Goal: Task Accomplishment & Management: Complete application form

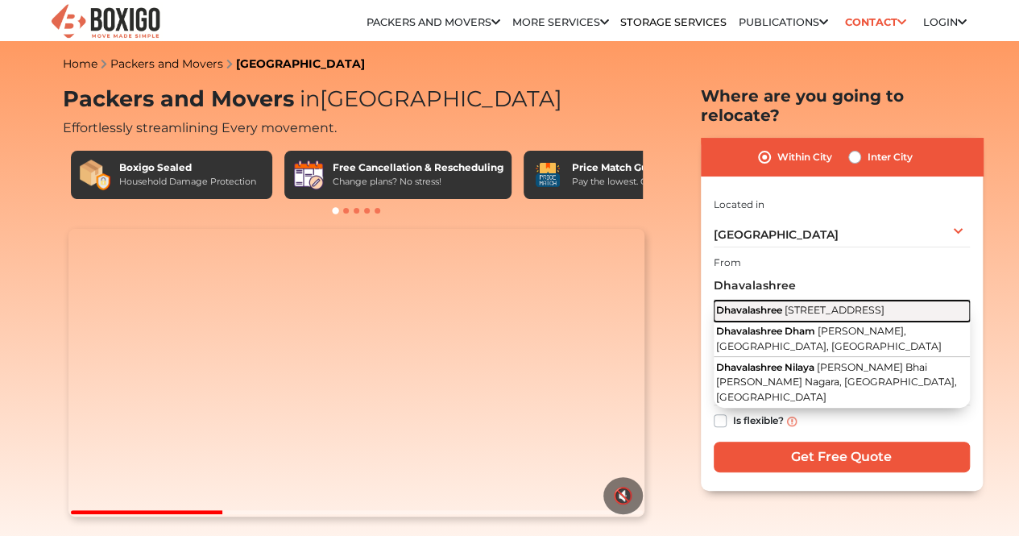
click at [799, 318] on button "Dhavalashree [STREET_ADDRESS]" at bounding box center [842, 310] width 256 height 21
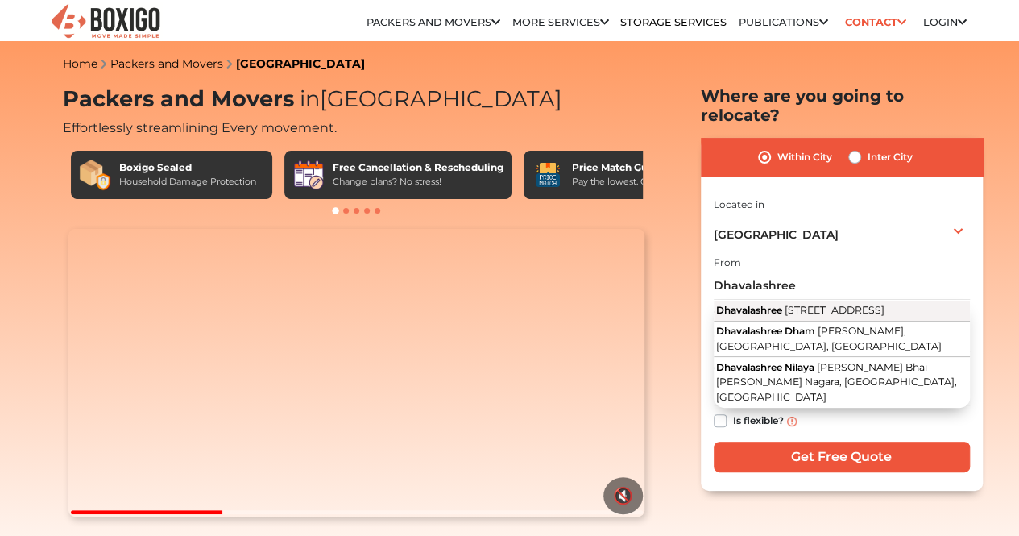
type input "Dhavalashree, [STREET_ADDRESS]"
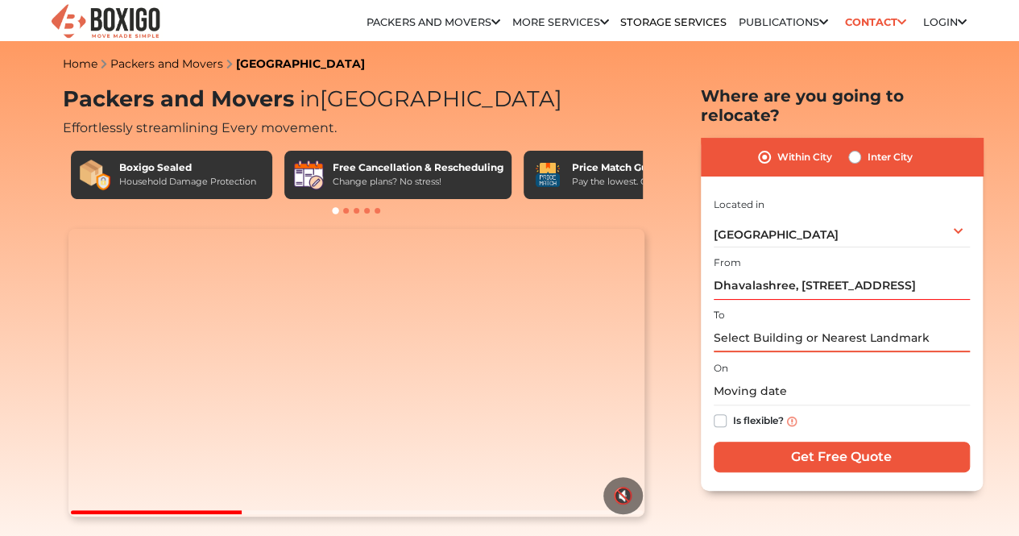
click at [759, 331] on input "text" at bounding box center [842, 338] width 256 height 28
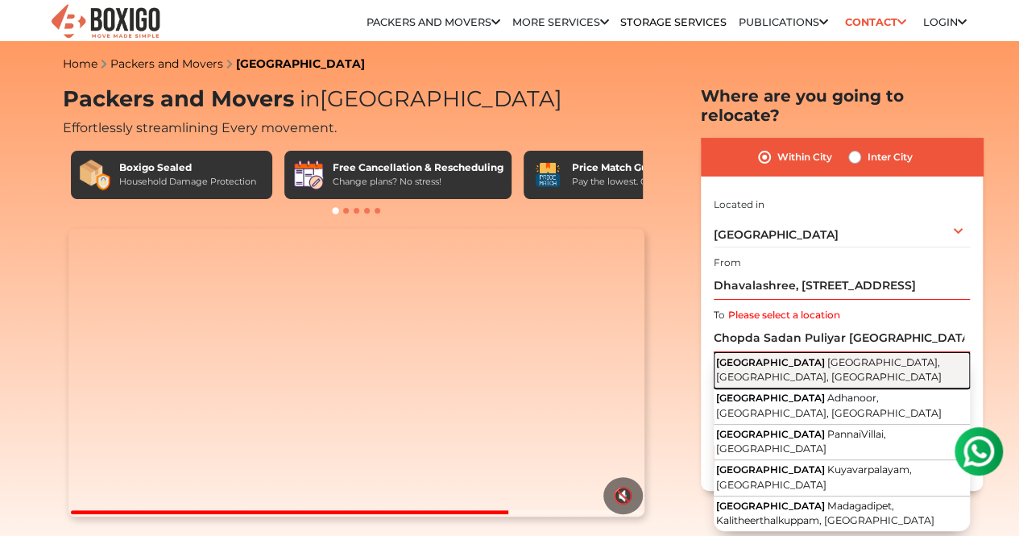
click at [815, 358] on button "Pillaiyar [GEOGRAPHIC_DATA], [GEOGRAPHIC_DATA], [GEOGRAPHIC_DATA]" at bounding box center [842, 370] width 256 height 36
type input "[GEOGRAPHIC_DATA], [GEOGRAPHIC_DATA], [GEOGRAPHIC_DATA], [GEOGRAPHIC_DATA]"
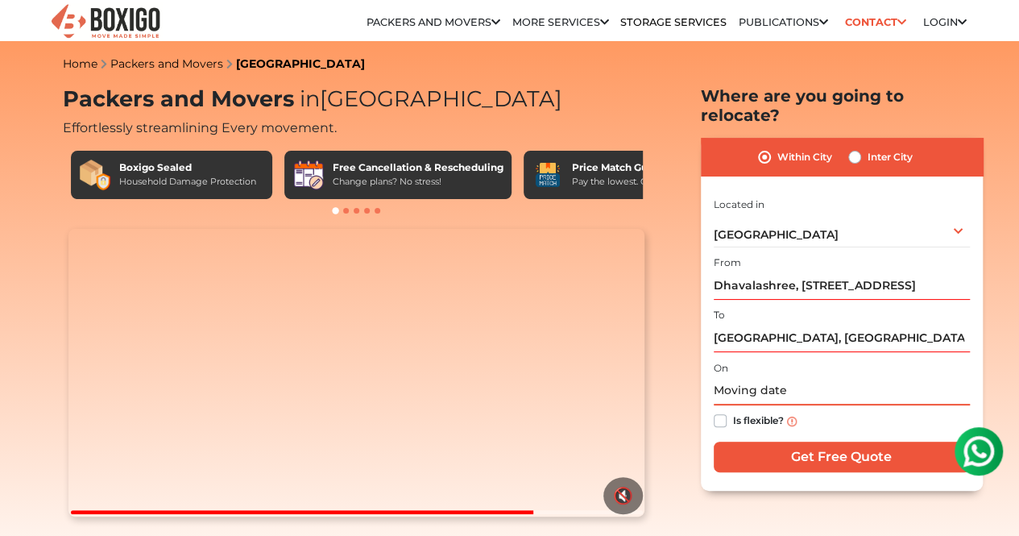
click at [806, 382] on input "text" at bounding box center [842, 391] width 256 height 28
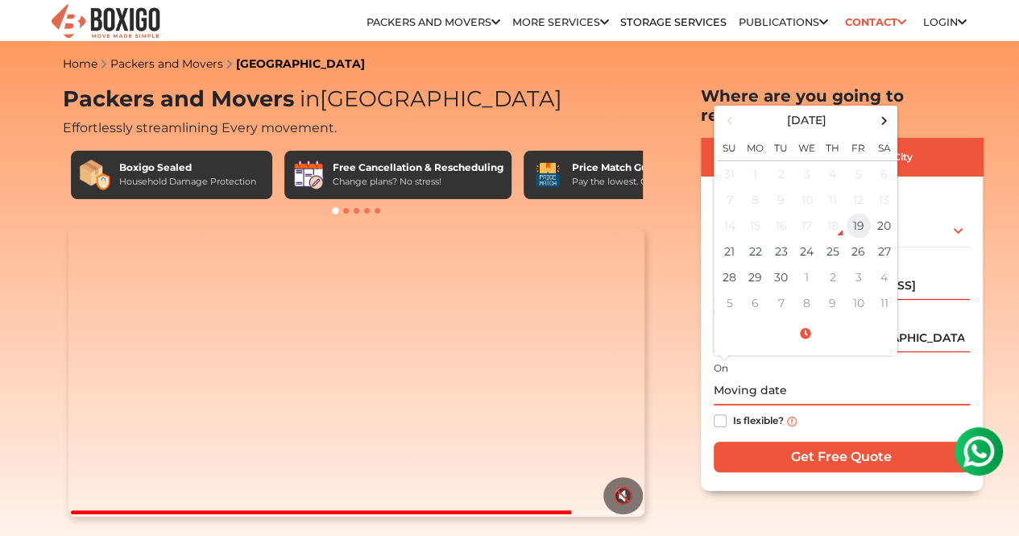
click at [862, 213] on td "19" at bounding box center [859, 226] width 26 height 26
type input "[DATE] 11:06 AM"
click at [860, 412] on div "Is flexible?" at bounding box center [842, 420] width 256 height 31
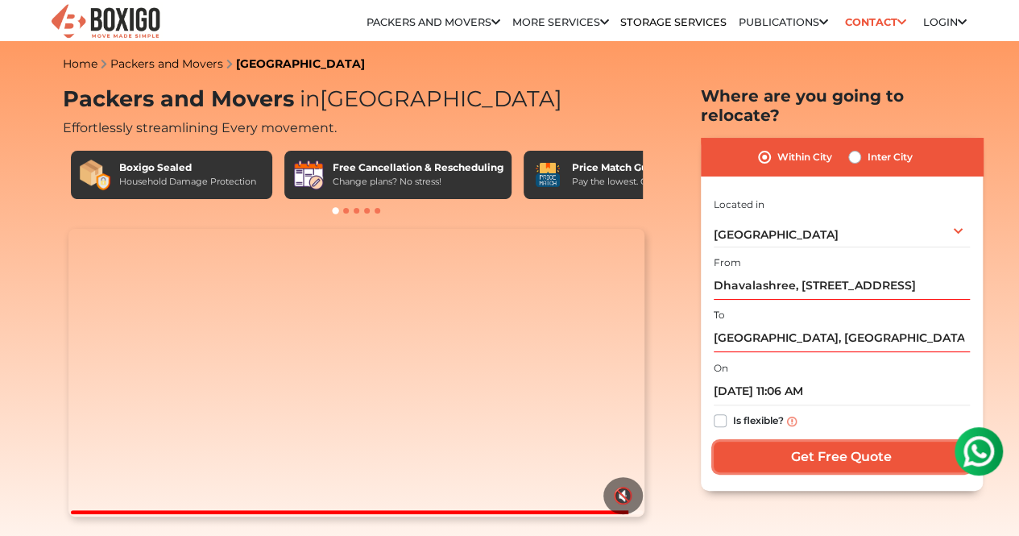
click at [836, 446] on input "Get Free Quote" at bounding box center [842, 456] width 256 height 31
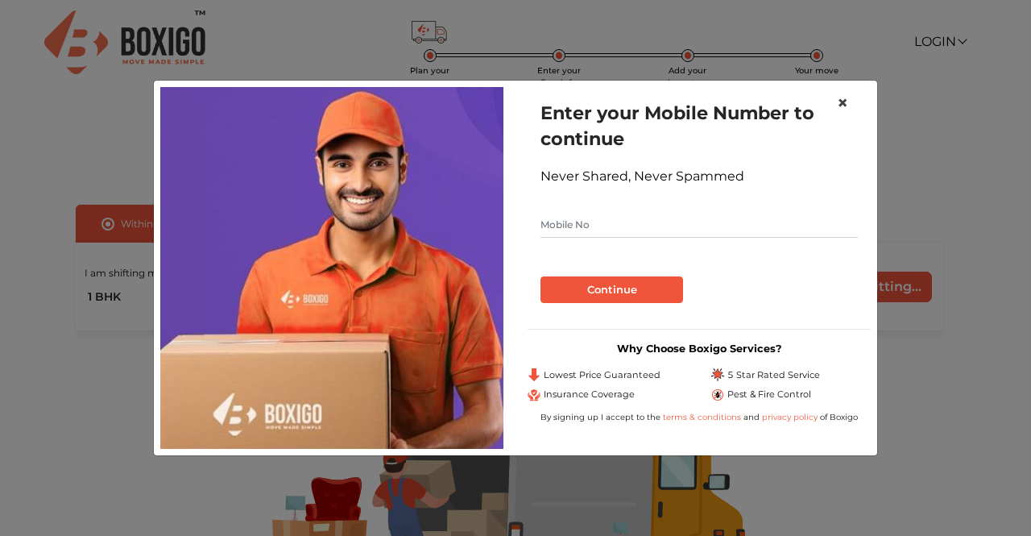
click at [843, 100] on span "×" at bounding box center [842, 102] width 11 height 23
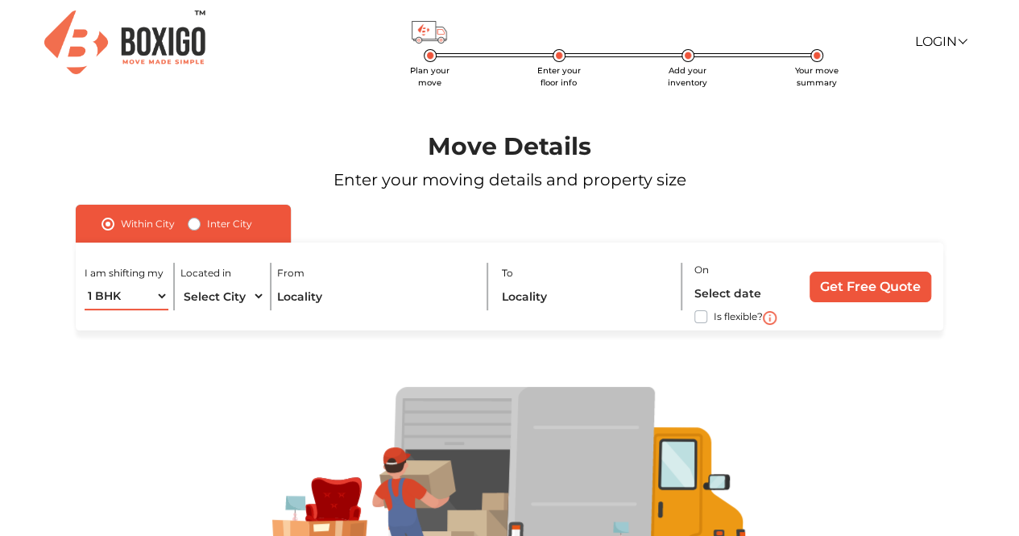
click at [152, 297] on select "1 BHK 2 BHK 3 BHK 3 + BHK FEW ITEMS" at bounding box center [127, 296] width 84 height 28
select select "FEW ITEMS"
click at [85, 282] on select "1 BHK 2 BHK 3 BHK 3 + BHK FEW ITEMS" at bounding box center [127, 296] width 84 height 28
click at [232, 295] on select "Select City [GEOGRAPHIC_DATA] [GEOGRAPHIC_DATA] [GEOGRAPHIC_DATA] [GEOGRAPHIC_D…" at bounding box center [222, 296] width 84 height 28
select select "[GEOGRAPHIC_DATA]"
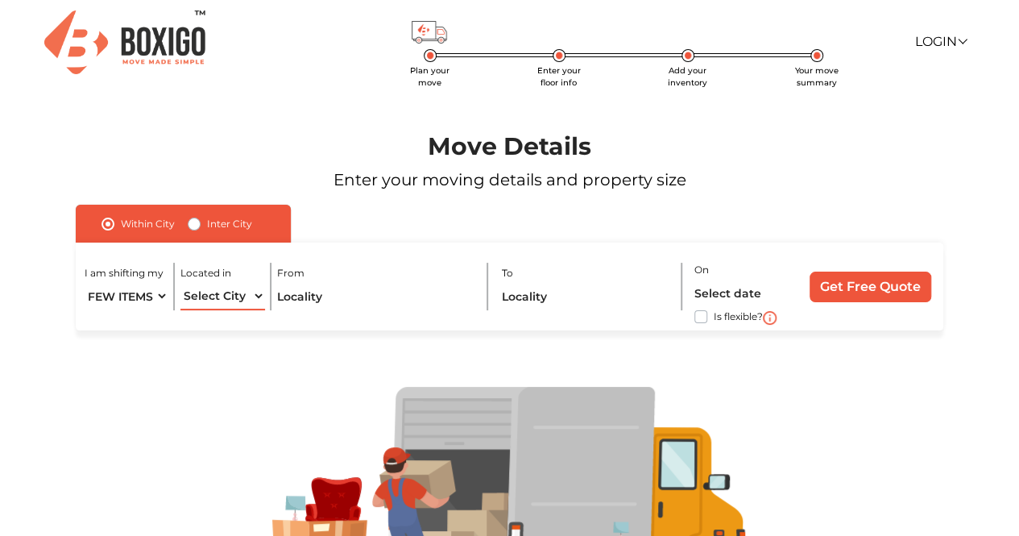
click at [180, 282] on select "Select City [GEOGRAPHIC_DATA] [GEOGRAPHIC_DATA] [GEOGRAPHIC_DATA] [GEOGRAPHIC_D…" at bounding box center [222, 296] width 84 height 28
click at [322, 293] on input "text" at bounding box center [376, 296] width 198 height 28
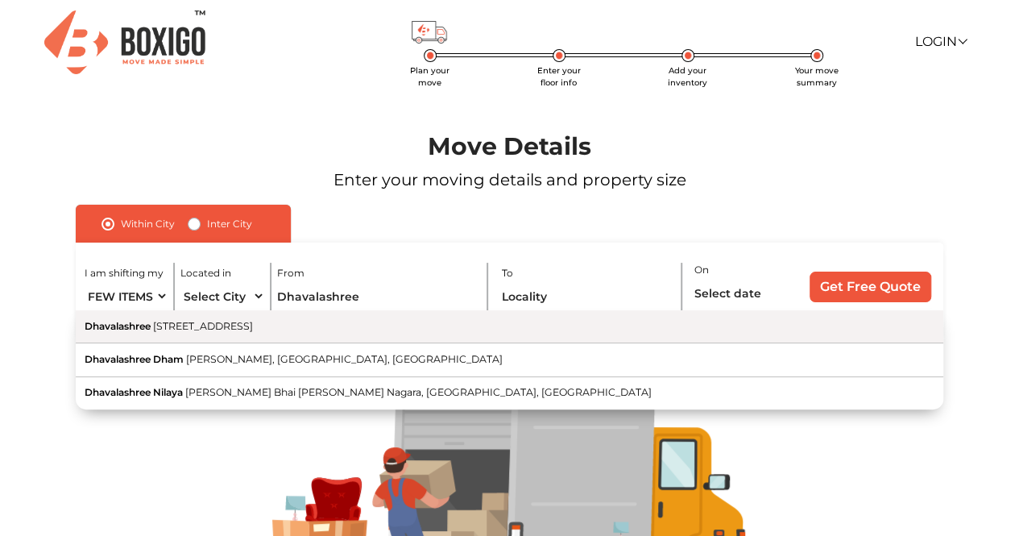
click at [221, 332] on span "[STREET_ADDRESS]" at bounding box center [203, 326] width 100 height 12
type input "Dhavalashree, [STREET_ADDRESS]"
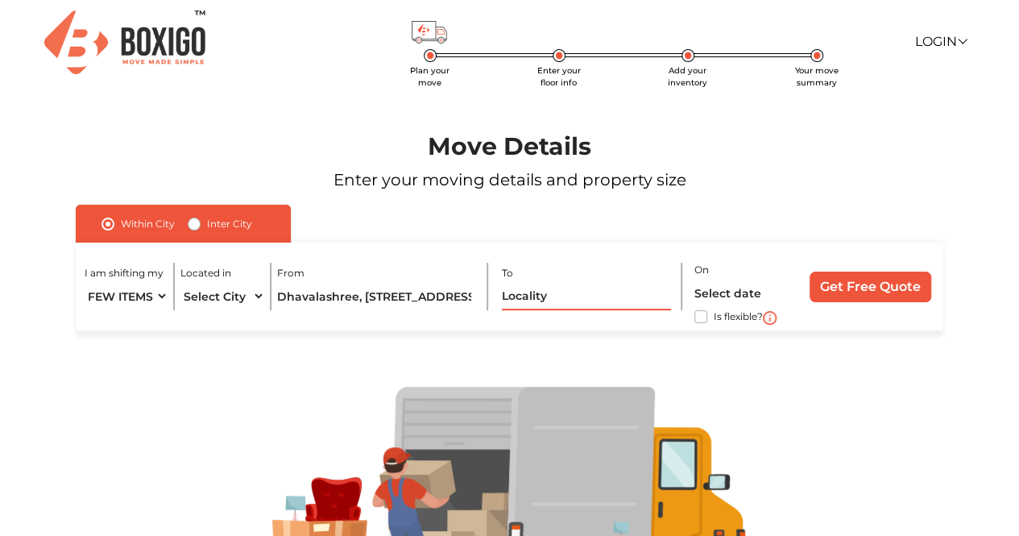
click at [555, 303] on input "text" at bounding box center [587, 296] width 170 height 28
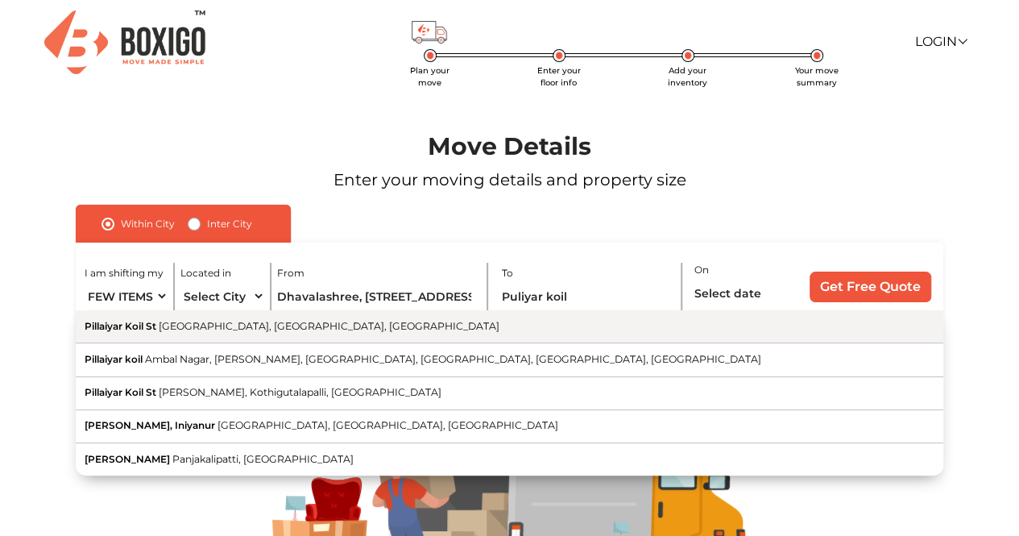
click at [220, 326] on span "[GEOGRAPHIC_DATA], [GEOGRAPHIC_DATA], [GEOGRAPHIC_DATA]" at bounding box center [329, 326] width 341 height 12
type input "Pillaiyar Koil St, Ashok Nagar, Bengaluru, Karnataka"
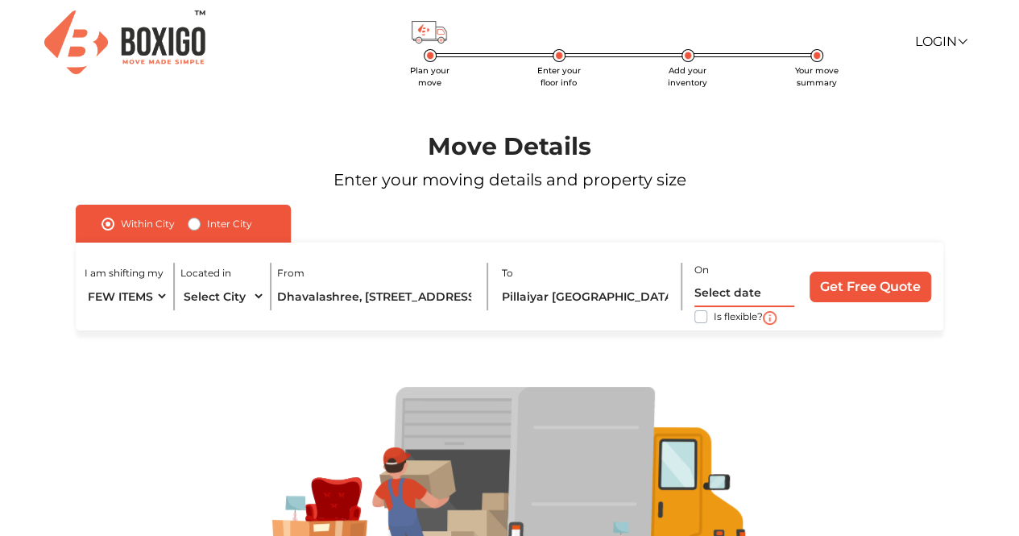
click at [718, 297] on input "text" at bounding box center [744, 293] width 100 height 28
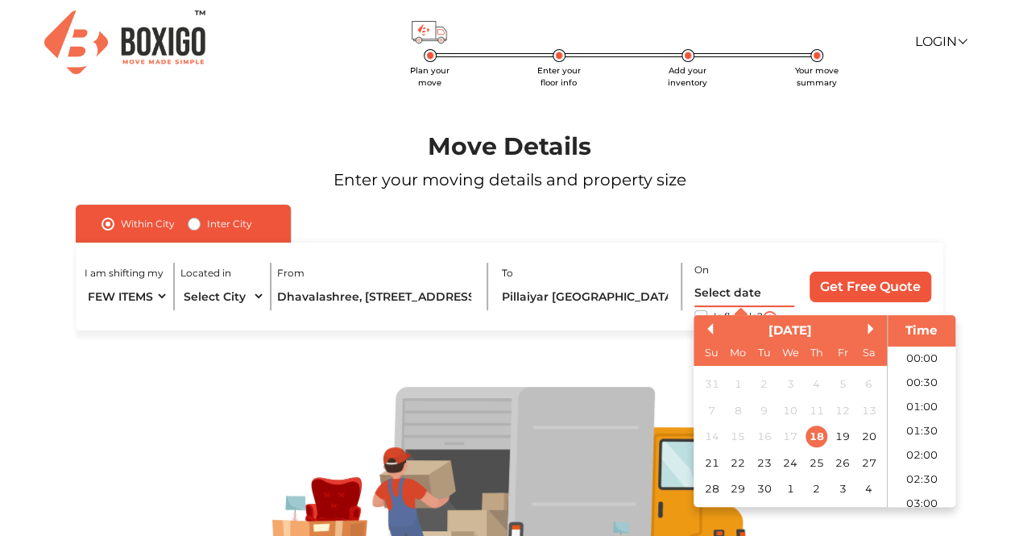
scroll to position [463, 0]
click at [846, 442] on div "19" at bounding box center [842, 437] width 22 height 22
click at [815, 439] on div "18" at bounding box center [817, 437] width 22 height 22
click at [919, 386] on li "18:30" at bounding box center [922, 387] width 68 height 24
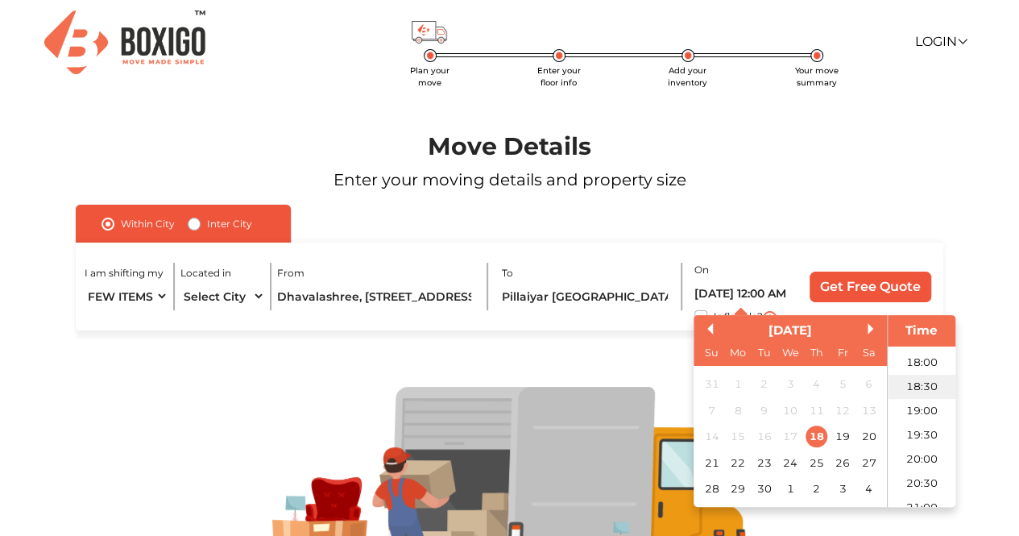
type input "18/09/2025 6:30 PM"
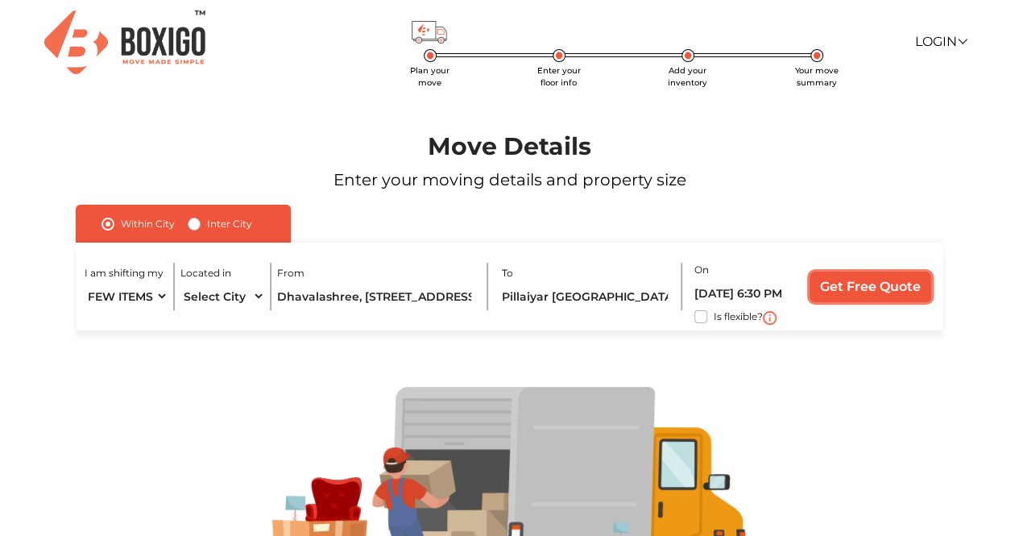
click at [843, 289] on input "Get Free Quote" at bounding box center [871, 286] width 122 height 31
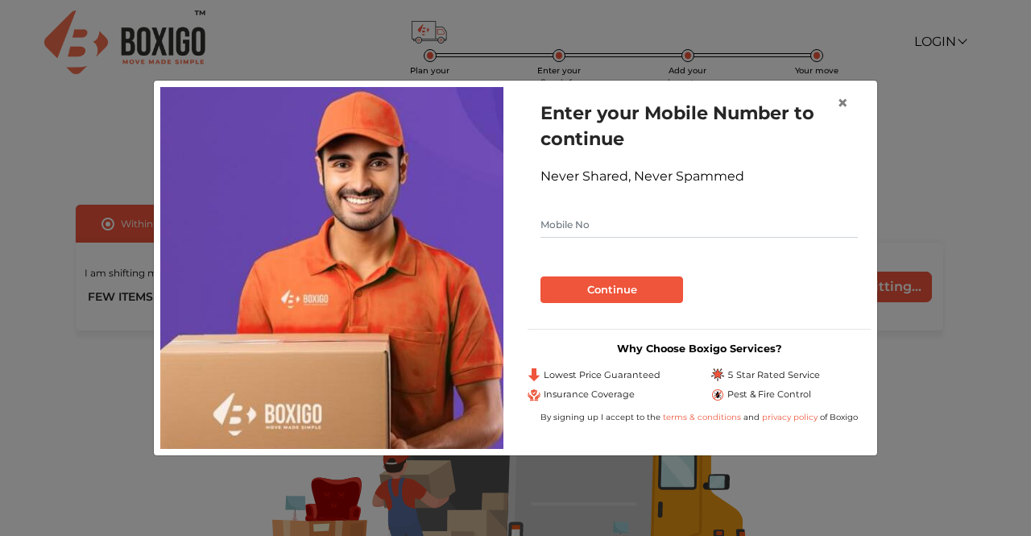
click at [596, 229] on input "text" at bounding box center [699, 225] width 317 height 26
type input "8660298521"
click at [589, 290] on button "Continue" at bounding box center [612, 289] width 143 height 27
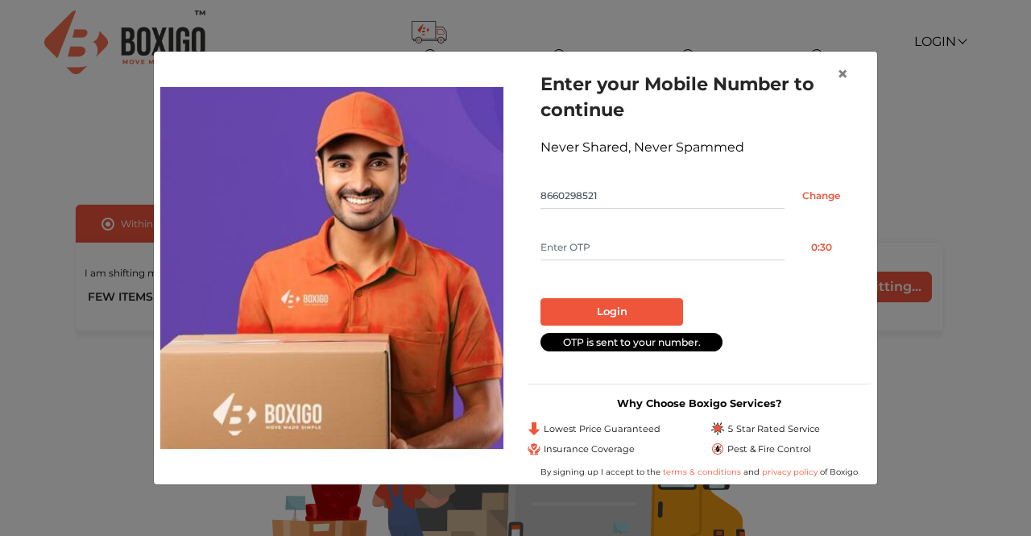
click at [588, 244] on input "text" at bounding box center [663, 247] width 244 height 26
type input "4269"
click at [609, 314] on button "Login" at bounding box center [612, 311] width 143 height 27
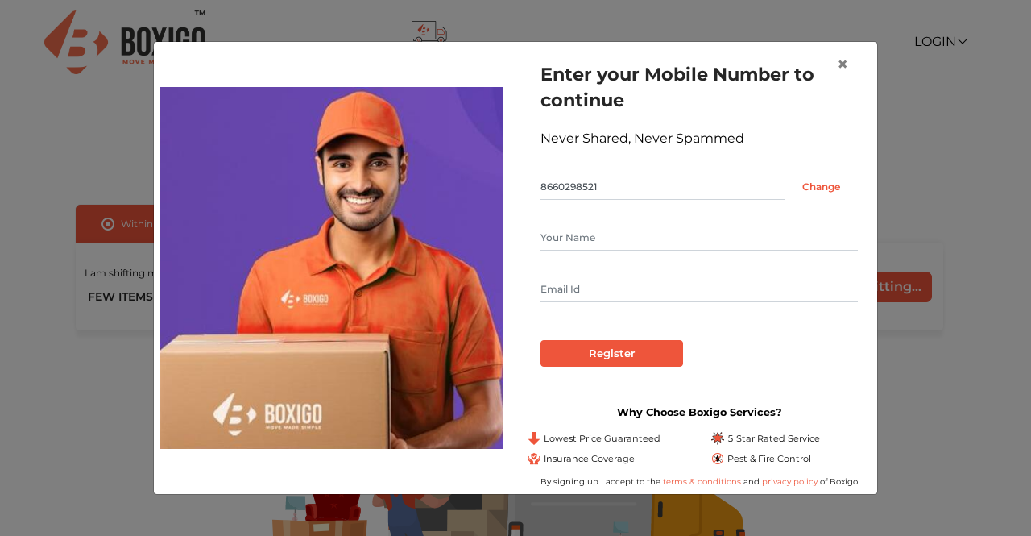
click at [624, 233] on input "text" at bounding box center [699, 238] width 317 height 26
type input "Ashish Kumar"
type input "xyz@xyz.com"
click at [597, 368] on div "Enter your Mobile Number to continue Never Shared, Never Spammed 8660298521 Cha…" at bounding box center [699, 213] width 343 height 331
click at [603, 358] on input "Register" at bounding box center [612, 353] width 143 height 27
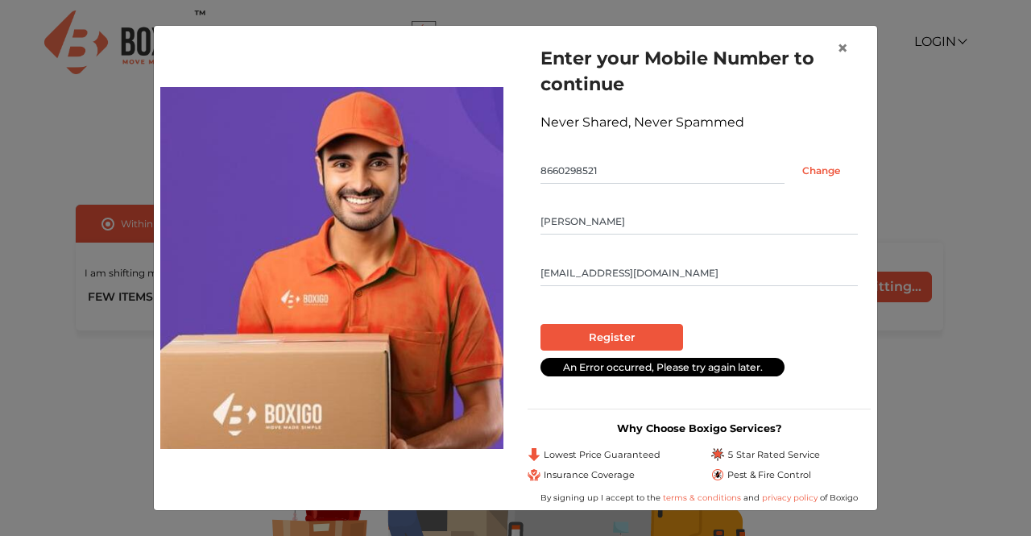
click at [624, 278] on input "xyz@xyz.com" at bounding box center [699, 273] width 317 height 26
click at [680, 281] on input "xyz@xyz.com" at bounding box center [699, 273] width 317 height 26
drag, startPoint x: 629, startPoint y: 259, endPoint x: 517, endPoint y: 259, distance: 112.0
click at [517, 259] on div "Enter your Mobile Number to continue Never Shared, Never Spammed 8660298521 Cha…" at bounding box center [699, 267] width 367 height 470
click at [588, 260] on input "xyz@xyz.com" at bounding box center [699, 273] width 317 height 26
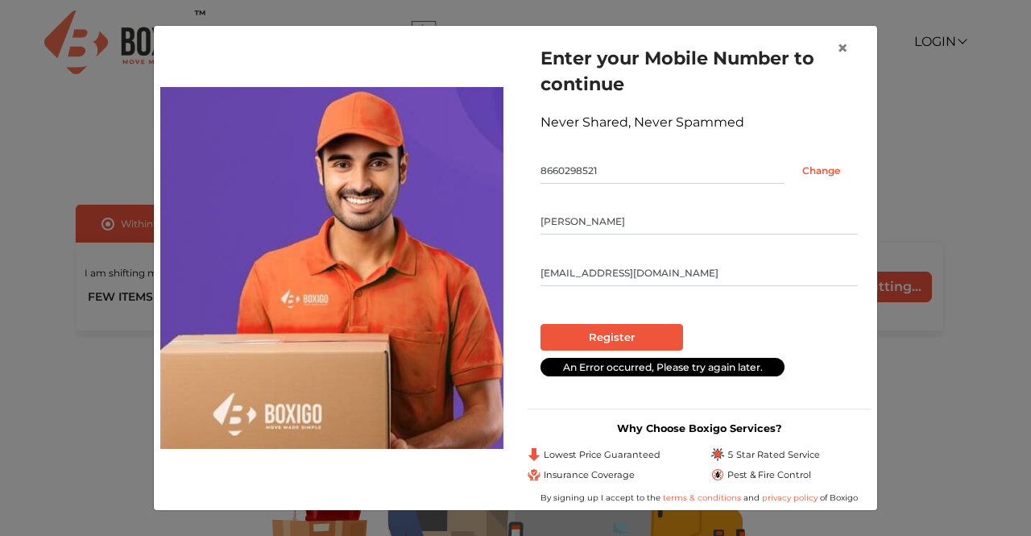
drag, startPoint x: 606, startPoint y: 268, endPoint x: 535, endPoint y: 275, distance: 71.2
click at [535, 275] on div "Enter your Mobile Number to continue Never Shared, Never Spammed 8660298521 Cha…" at bounding box center [699, 213] width 343 height 363
type input "ashish.khariwalz@gmail.com"
click at [643, 339] on input "Register" at bounding box center [612, 337] width 143 height 27
click at [839, 44] on span "×" at bounding box center [842, 47] width 11 height 23
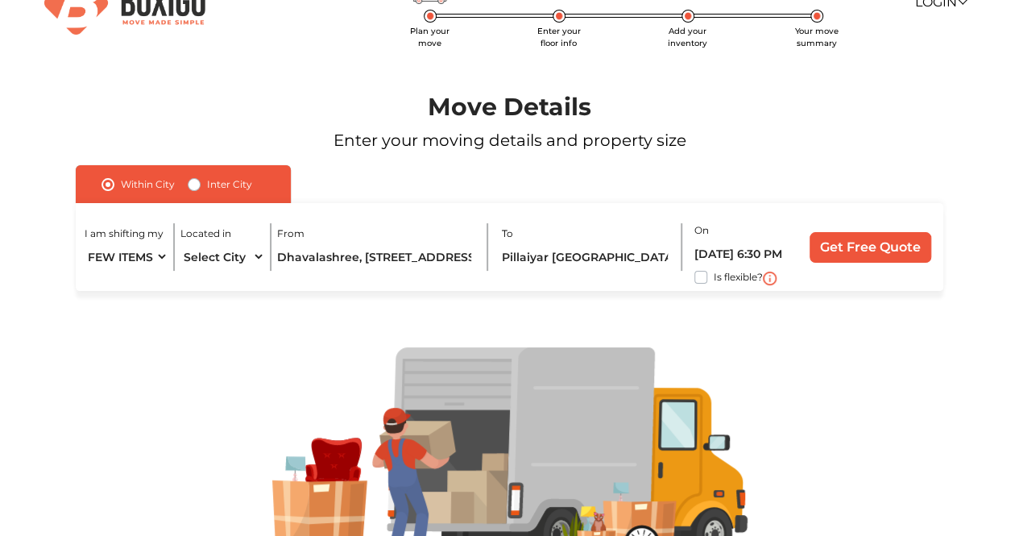
scroll to position [0, 0]
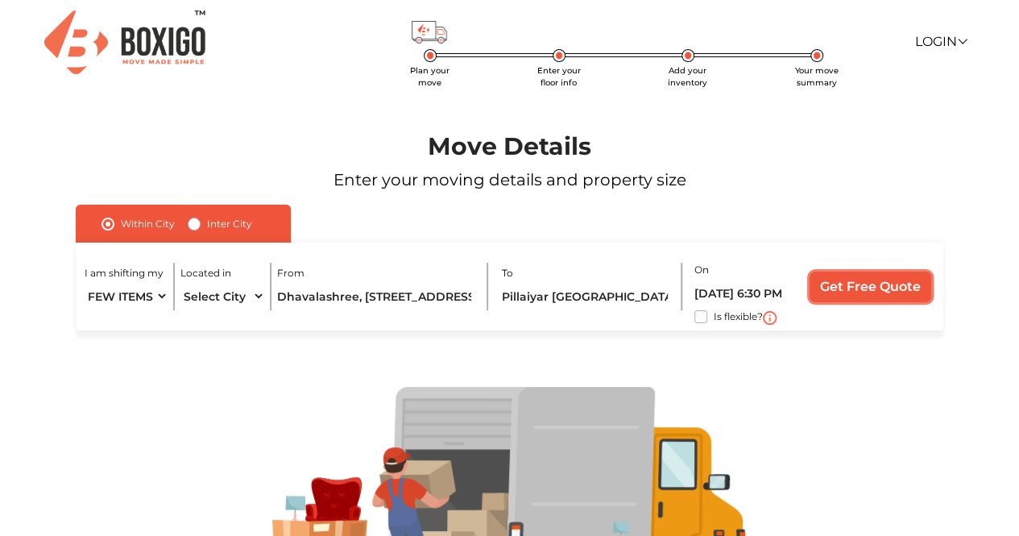
click at [876, 276] on input "Get Free Quote" at bounding box center [871, 286] width 122 height 31
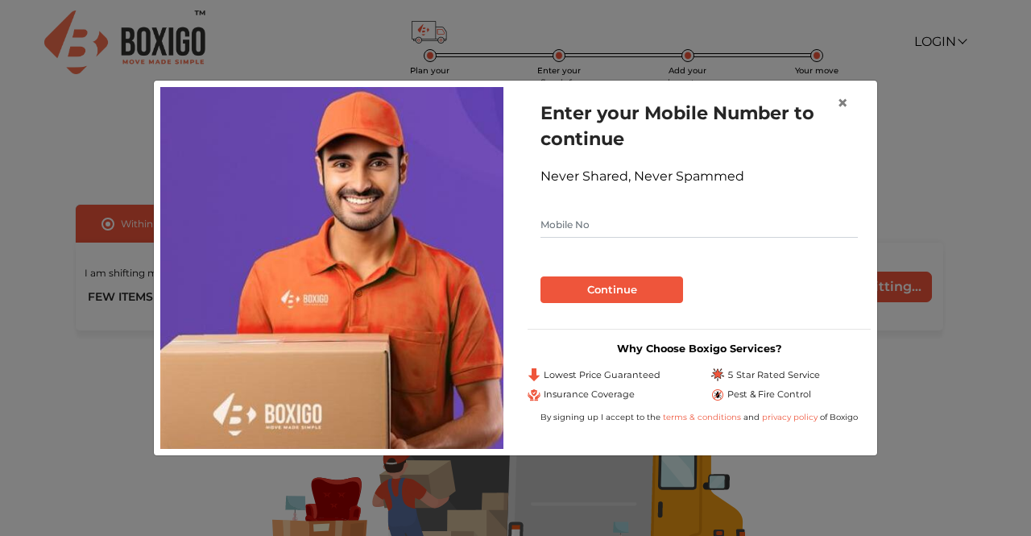
click at [611, 231] on input "text" at bounding box center [699, 225] width 317 height 26
type input "8660298521"
click at [595, 282] on button "Continue" at bounding box center [612, 289] width 143 height 27
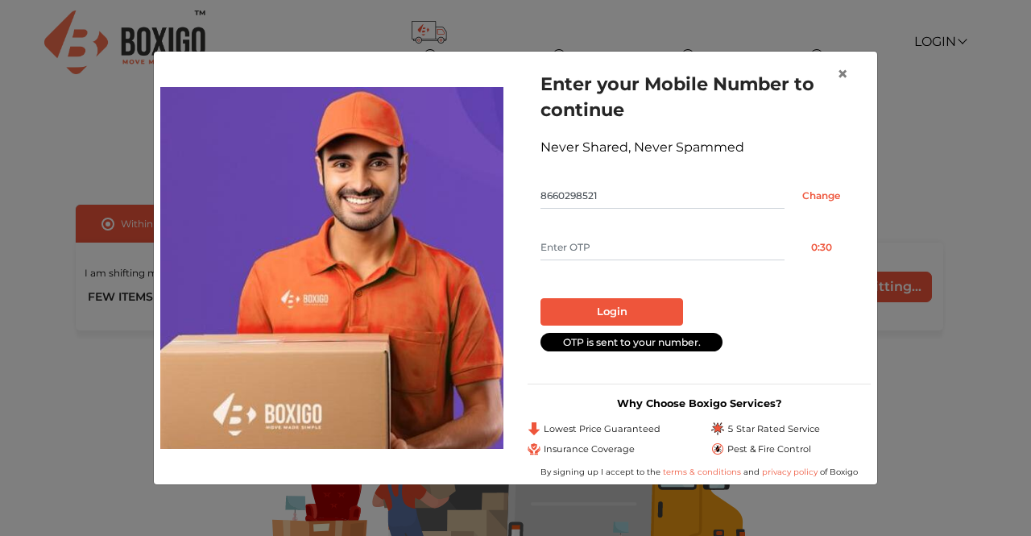
click at [584, 242] on input "text" at bounding box center [663, 247] width 244 height 26
type input "6386"
click at [599, 301] on button "Login" at bounding box center [612, 311] width 143 height 27
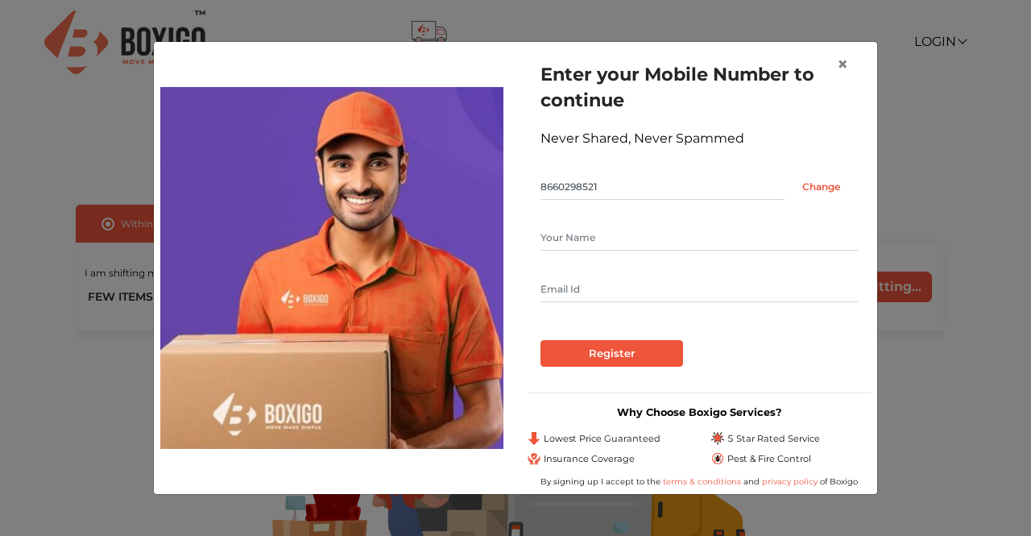
click at [607, 245] on input "text" at bounding box center [699, 238] width 317 height 26
type input "Ashish Kumar"
type input "ashish.khariwalz@gmail.com"
click at [607, 352] on input "Register" at bounding box center [612, 353] width 143 height 27
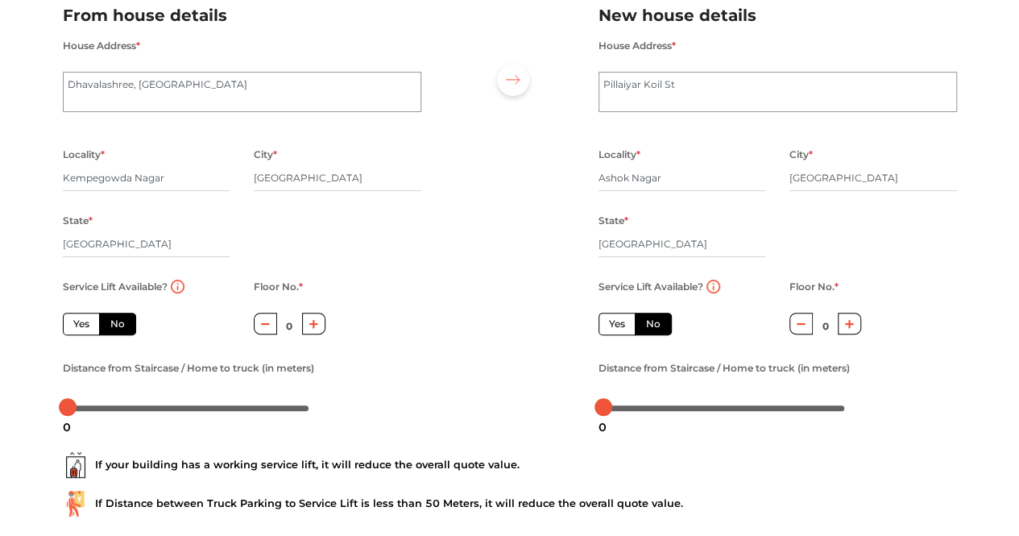
scroll to position [161, 0]
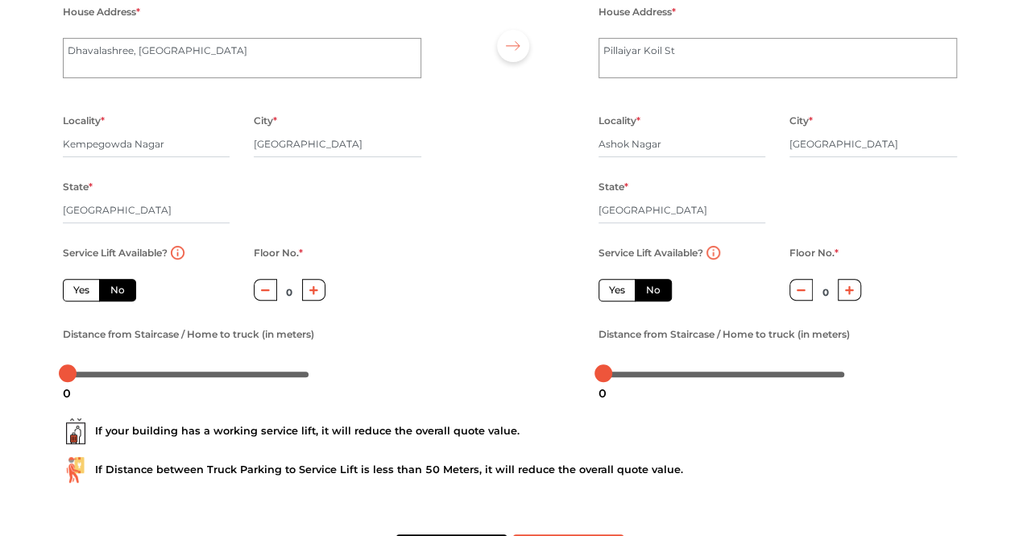
click at [311, 295] on icon "button" at bounding box center [313, 290] width 9 height 10
type input "1"
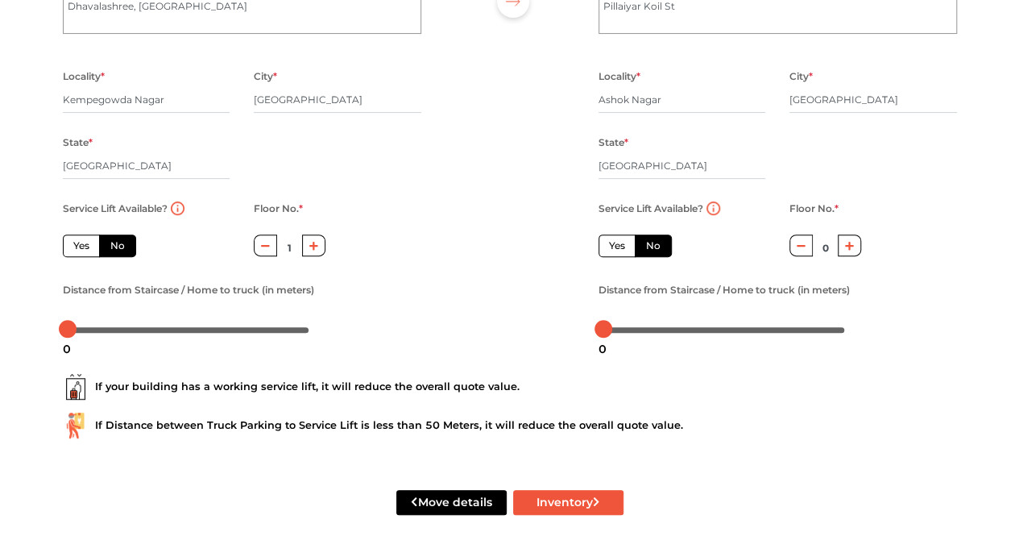
scroll to position [226, 0]
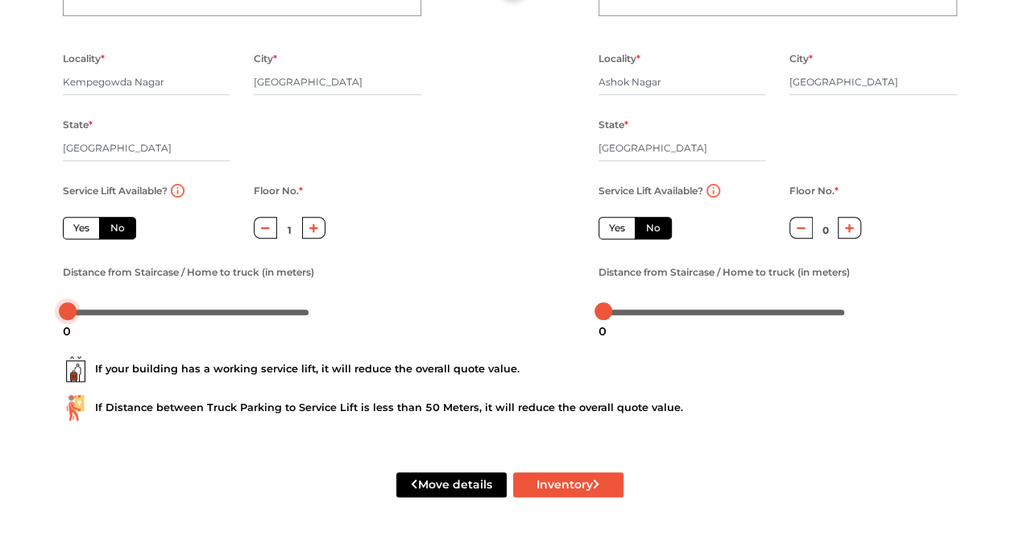
drag, startPoint x: 68, startPoint y: 313, endPoint x: 50, endPoint y: 314, distance: 17.7
click at [52, 315] on div "Distance from Staircase / Home to truck (in meters)" at bounding box center [242, 293] width 383 height 62
click at [539, 468] on div "Move details Inventory" at bounding box center [510, 484] width 918 height 102
click at [544, 477] on button "Inventory" at bounding box center [568, 484] width 110 height 25
radio input "true"
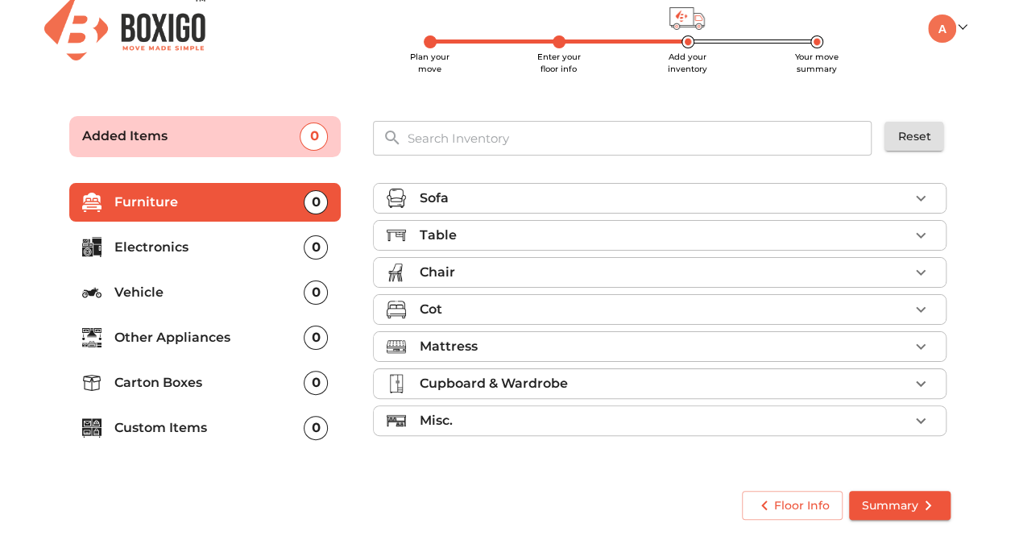
scroll to position [13, 0]
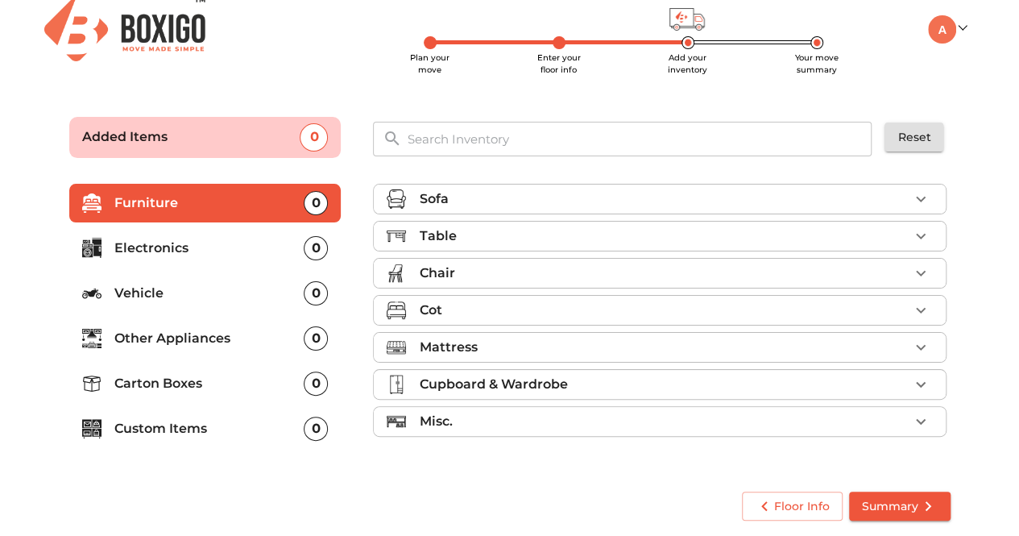
click at [453, 236] on p "Table" at bounding box center [437, 235] width 37 height 19
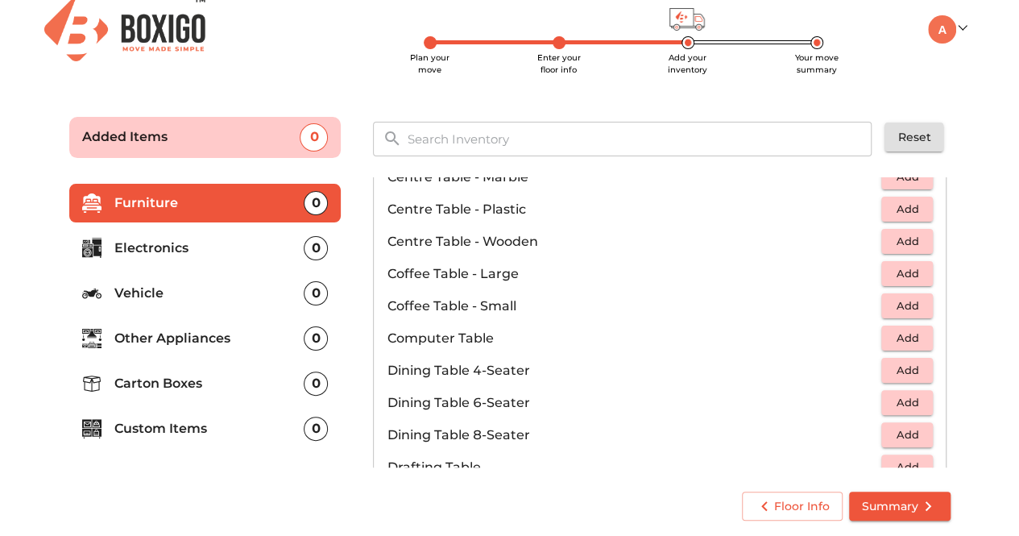
scroll to position [242, 0]
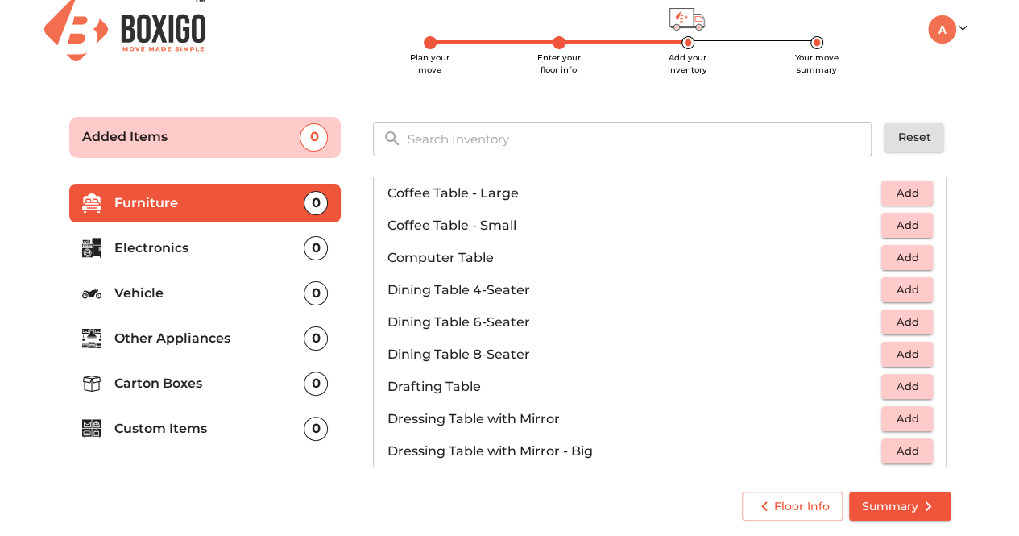
click at [897, 285] on span "Add" at bounding box center [906, 289] width 35 height 19
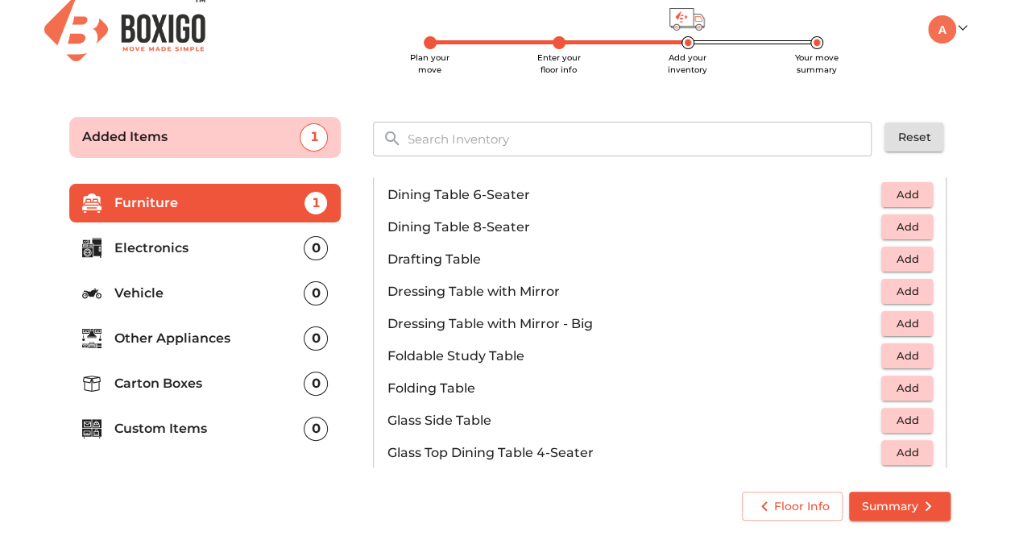
scroll to position [403, 0]
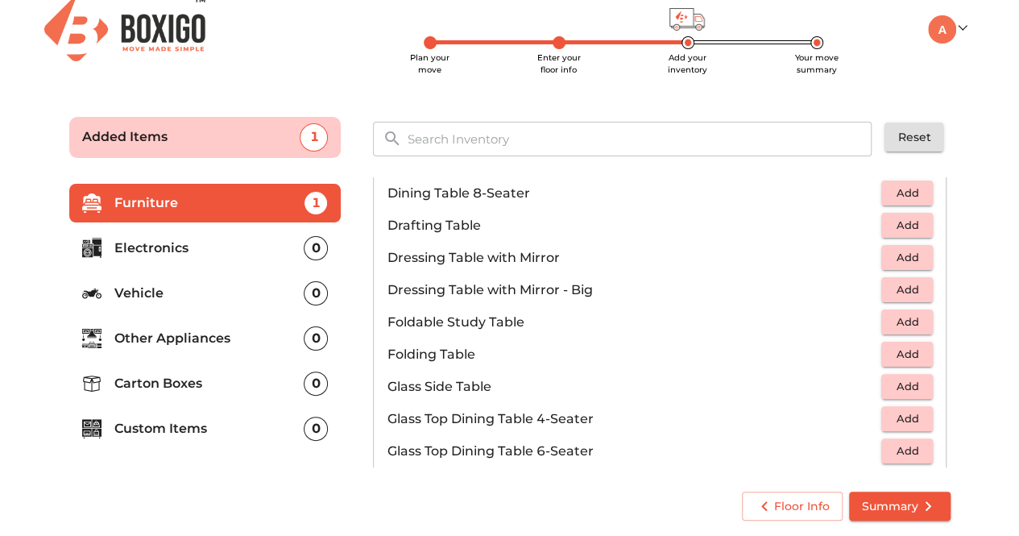
click at [910, 499] on span "Summary" at bounding box center [900, 506] width 76 height 20
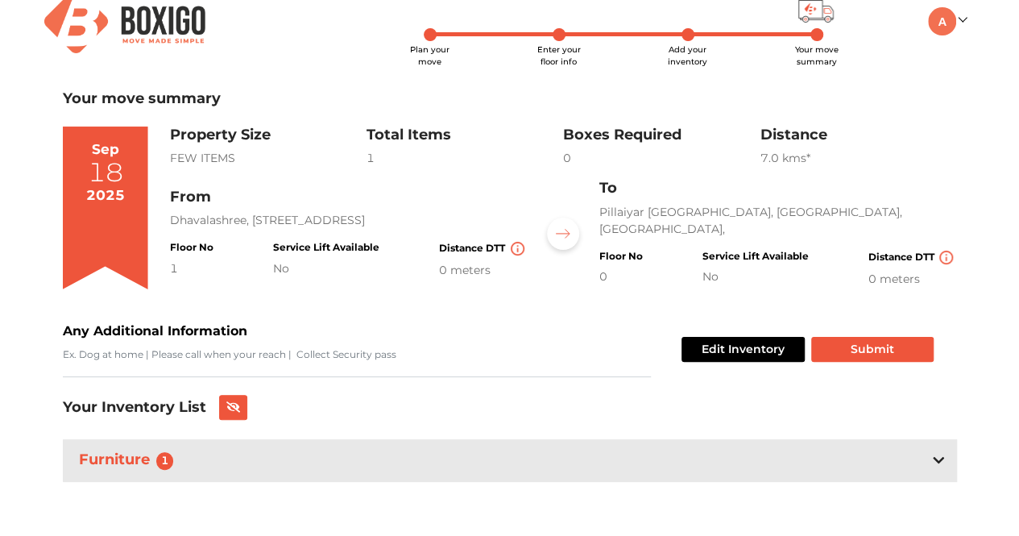
scroll to position [23, 0]
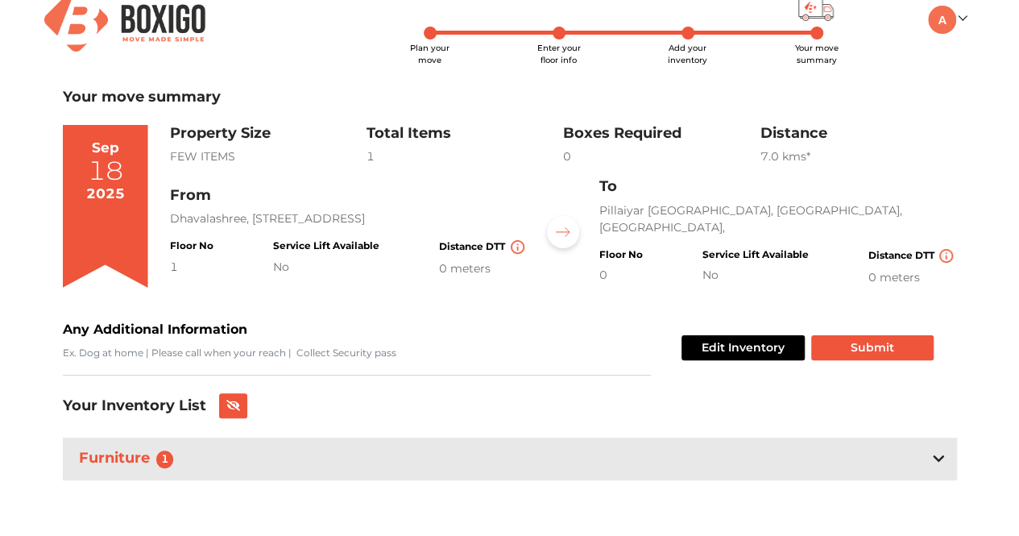
click at [941, 460] on icon at bounding box center [938, 458] width 11 height 13
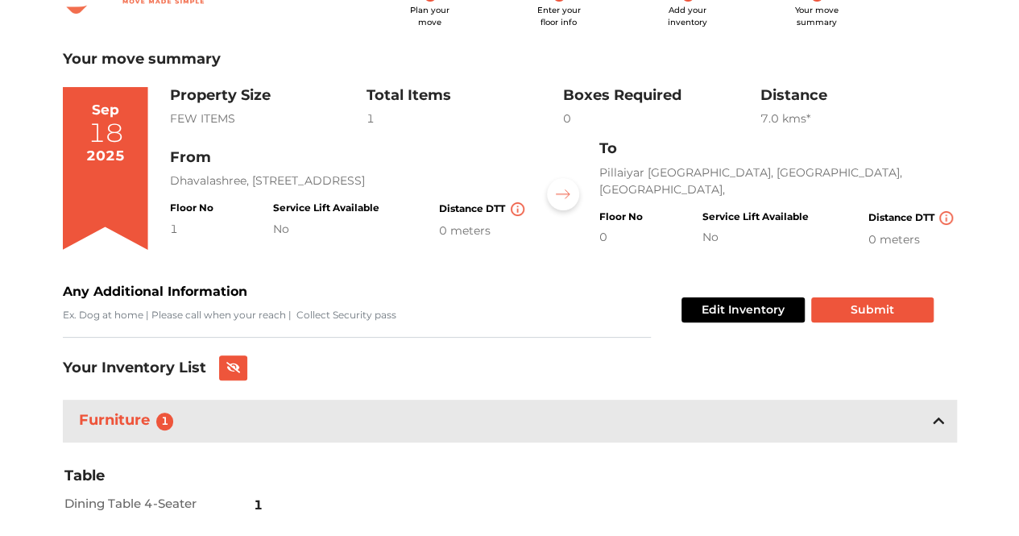
scroll to position [0, 0]
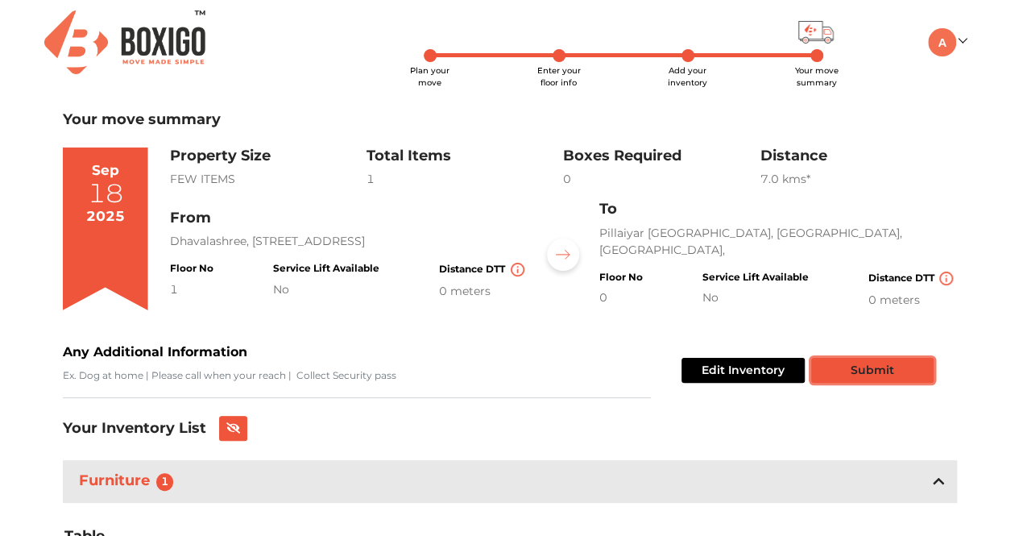
click at [866, 365] on button "Submit" at bounding box center [872, 370] width 122 height 25
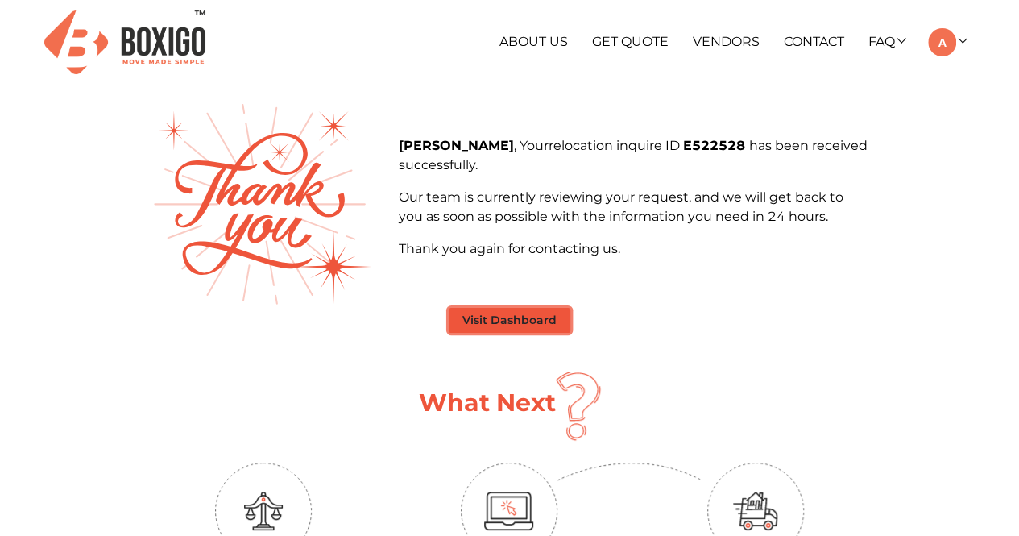
click at [527, 323] on button "Visit Dashboard" at bounding box center [510, 320] width 122 height 25
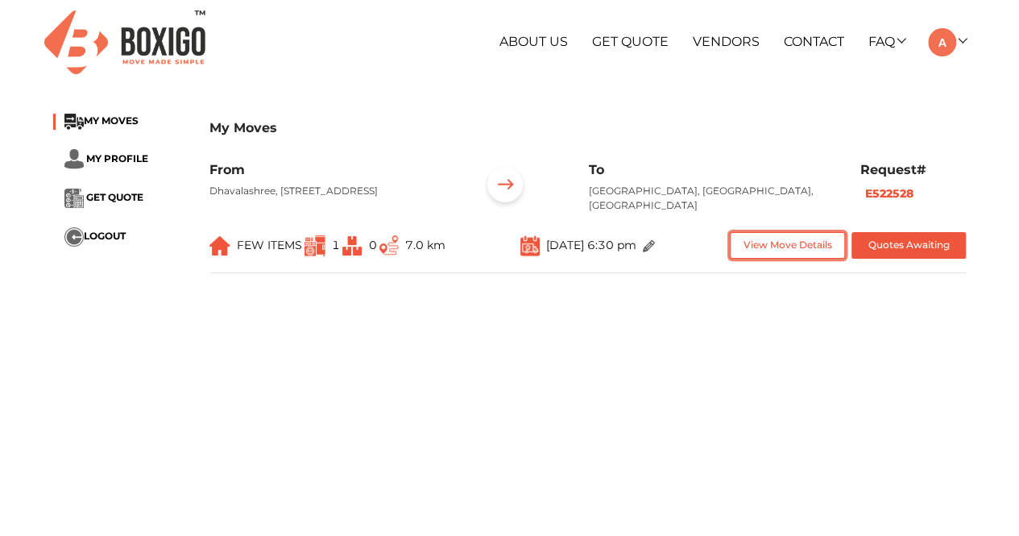
click at [804, 247] on button "View Move Details" at bounding box center [787, 245] width 115 height 27
